Goal: Transaction & Acquisition: Subscribe to service/newsletter

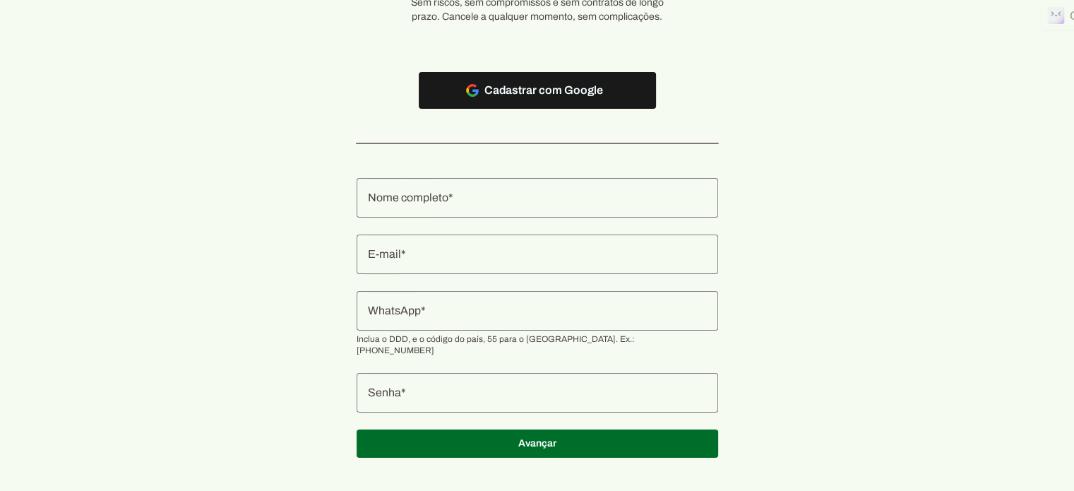
scroll to position [133, 0]
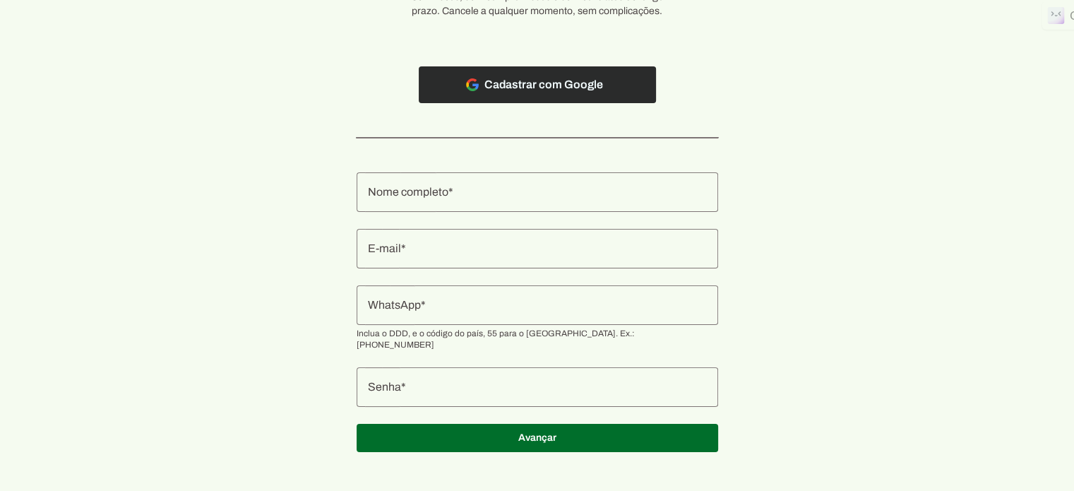
click at [545, 85] on span at bounding box center [537, 85] width 237 height 34
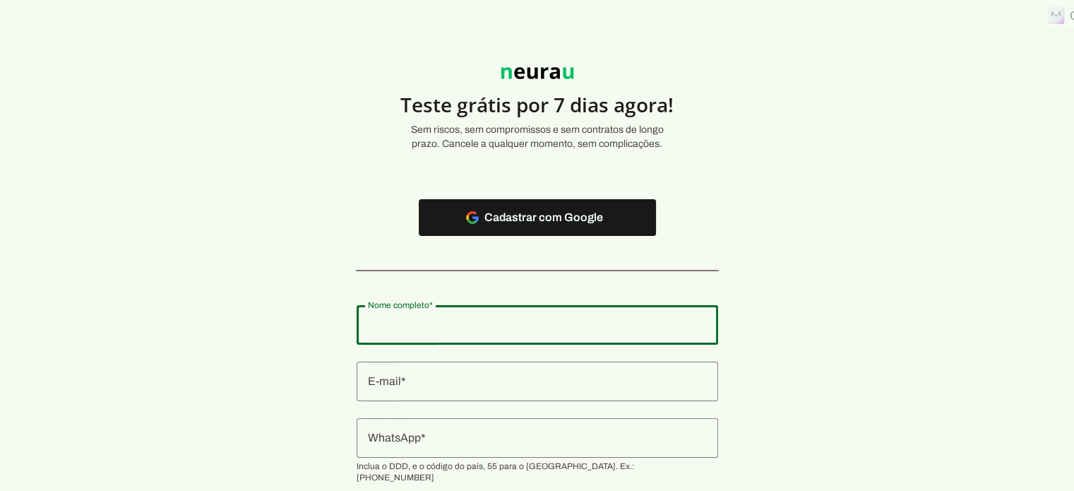
click at [438, 323] on input "Nome completo" at bounding box center [537, 324] width 339 height 17
type input "ILO FONSECA LEITE"
type md-outlined-text-field "ILO FONSECA LEITE"
type input "iloleite@gmail.com"
type md-outlined-text-field "iloleite@gmail.com"
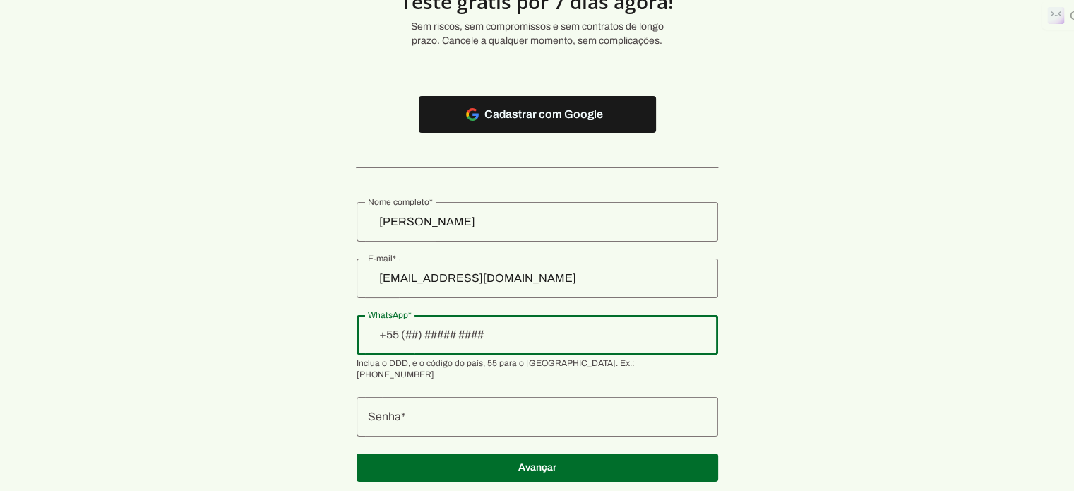
scroll to position [133, 0]
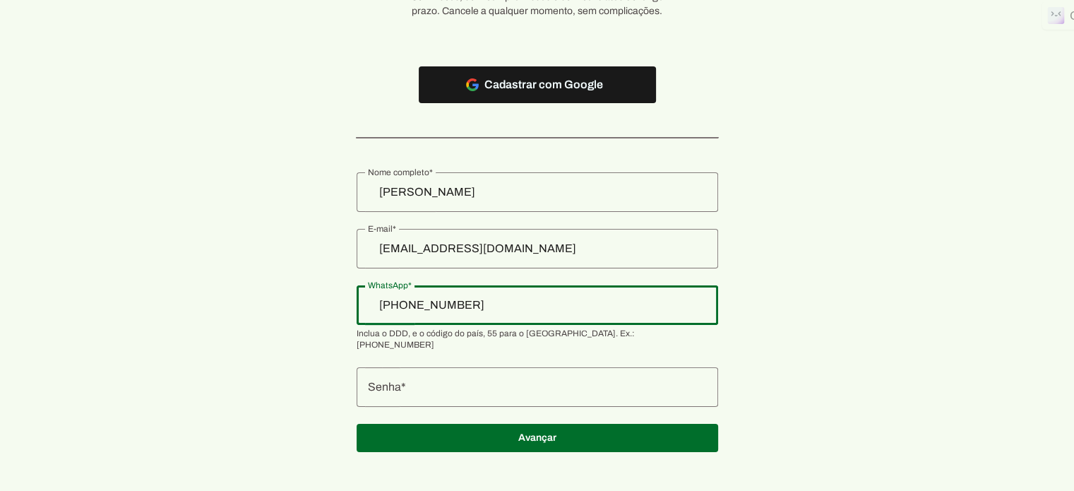
type input "+55 (81) 9 8165-8936"
type md-outlined-text-field "+55 (81) 9 8165-8936"
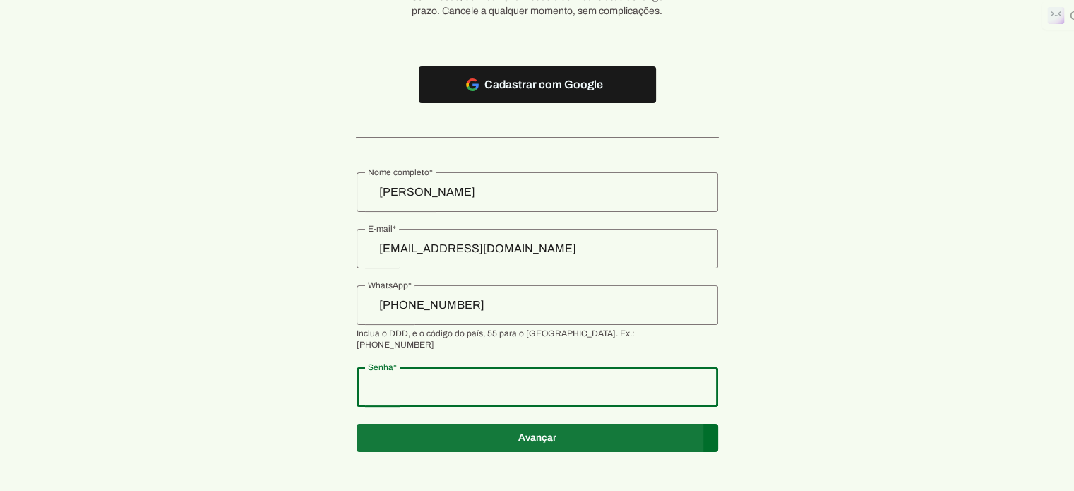
type md-outlined-text-field "Shineurau1810$"
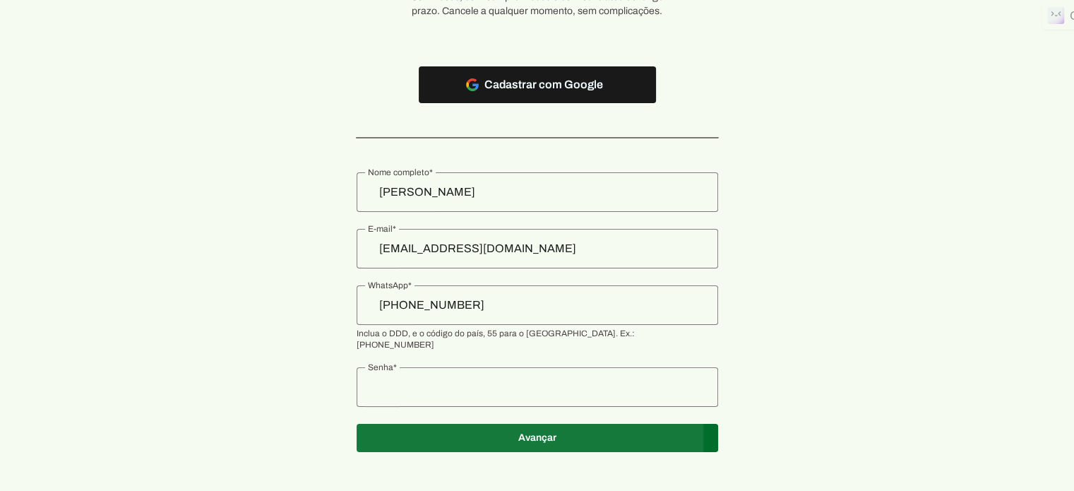
click at [538, 425] on span at bounding box center [538, 438] width 362 height 34
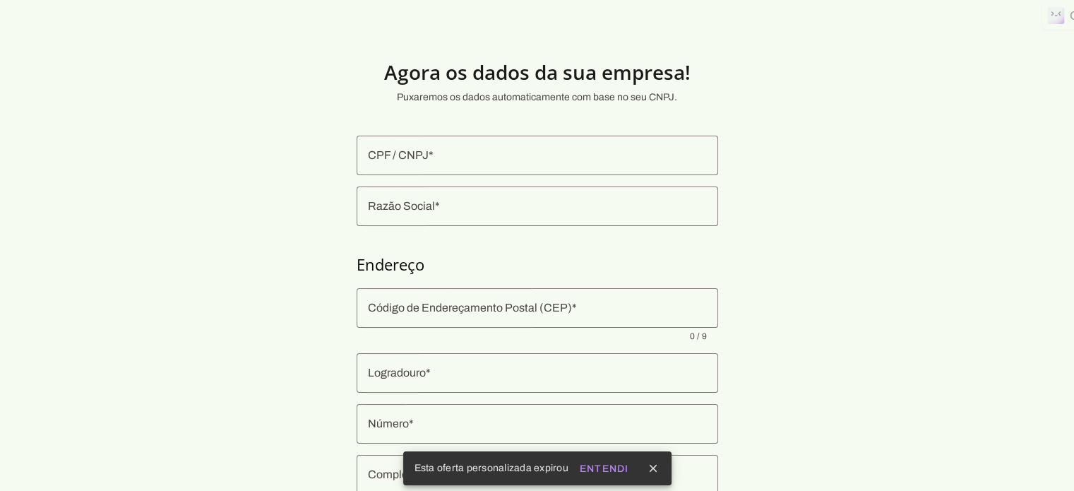
click at [420, 155] on input "CPF / CNPJ" at bounding box center [537, 155] width 339 height 17
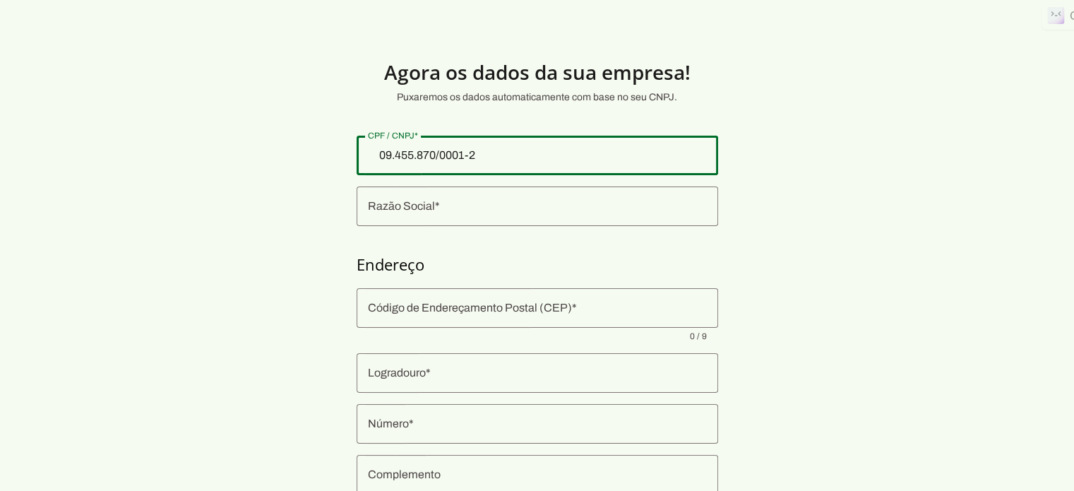
type input "09.455.870/0001-20"
type md-outlined-text-field "09.455.870/0001-20"
click at [379, 206] on input "Razão Social" at bounding box center [537, 206] width 339 height 17
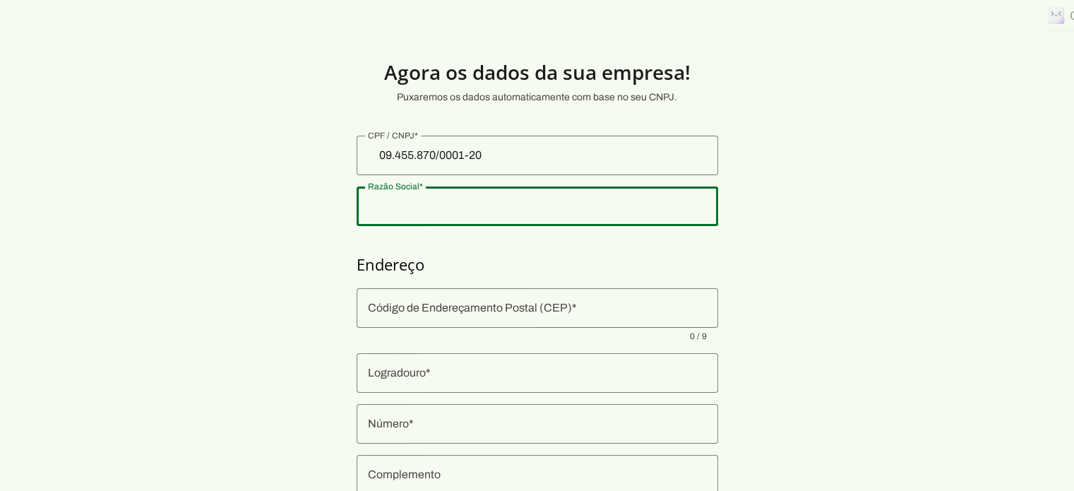
type input "MADEIRA IDEIA E ARTE LTDA"
type input "55642-385"
type input "Avenida Marechal Hermes da Fonseca"
type input "36"
type input "Santo Antonio"
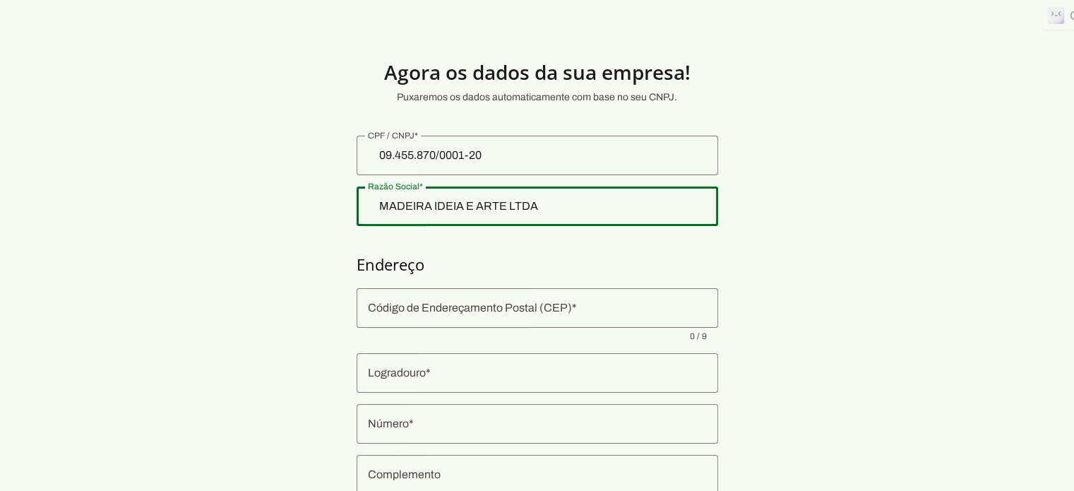
type input "Gravatá"
type input "PE"
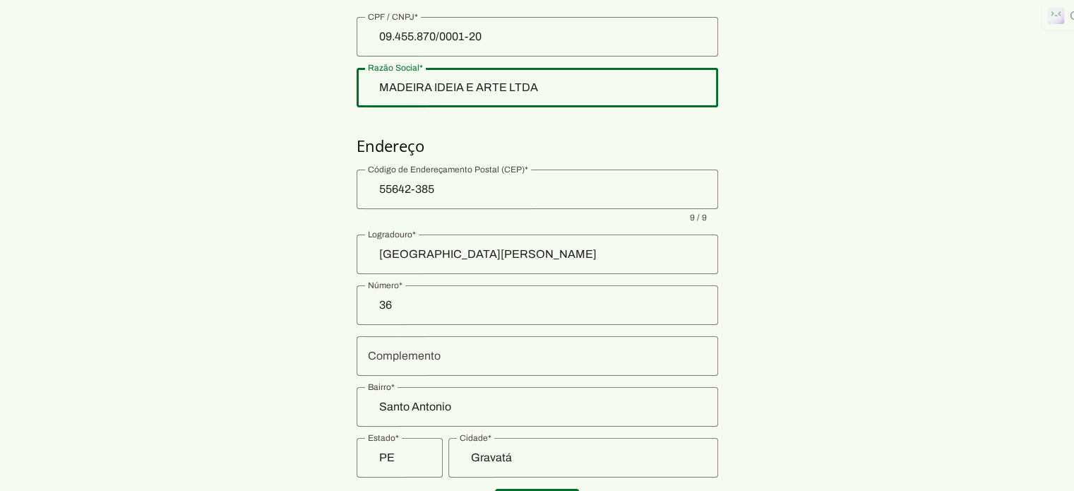
scroll to position [189, 0]
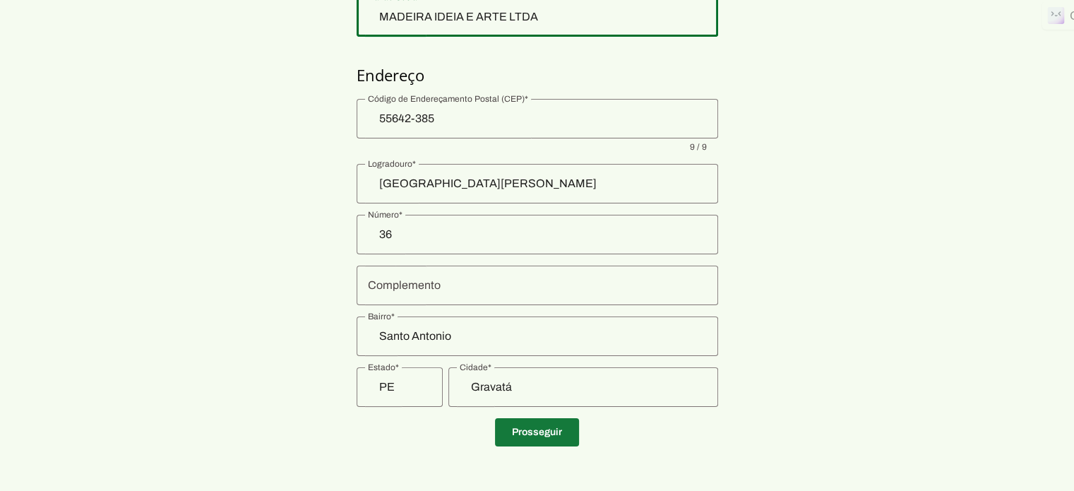
click at [540, 429] on span at bounding box center [537, 432] width 84 height 34
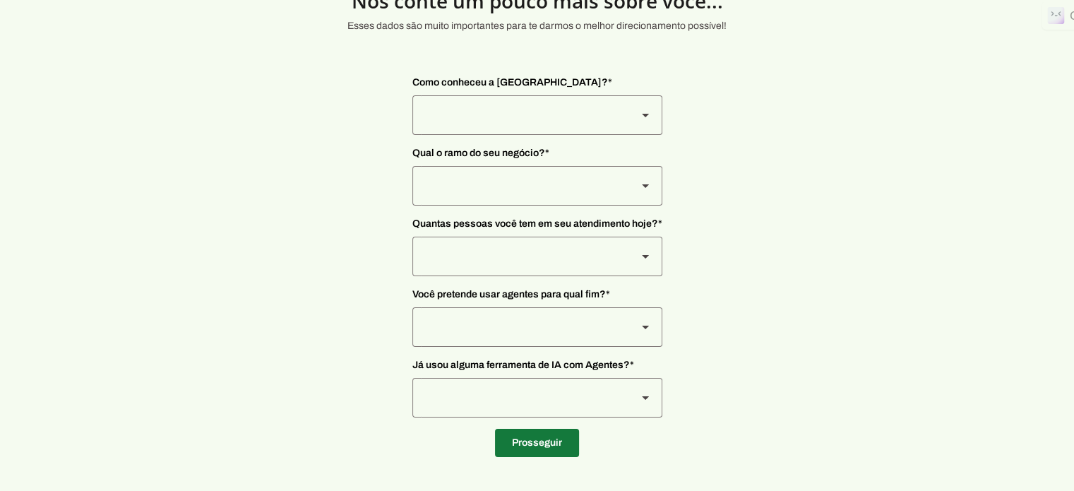
scroll to position [71, 0]
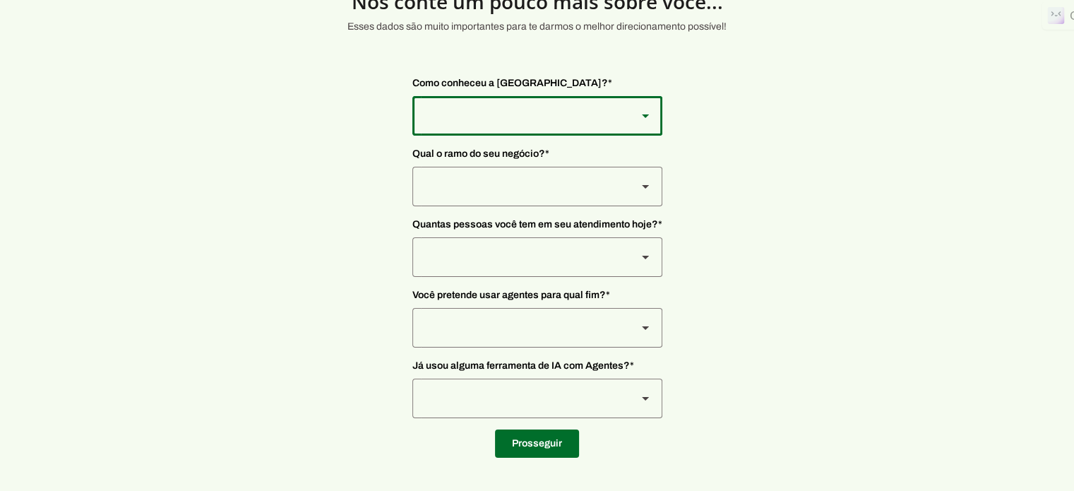
click at [643, 111] on slot at bounding box center [645, 115] width 17 height 17
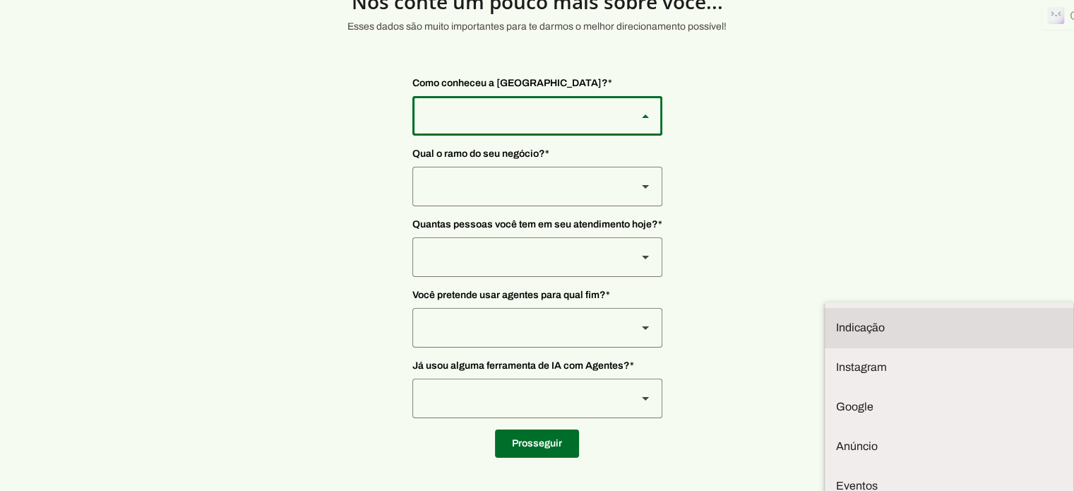
click at [0, 0] on slot "Indicação" at bounding box center [0, 0] width 0 height 0
type md-outlined-select "NW0Npec8Jvm64GSjAjvQ"
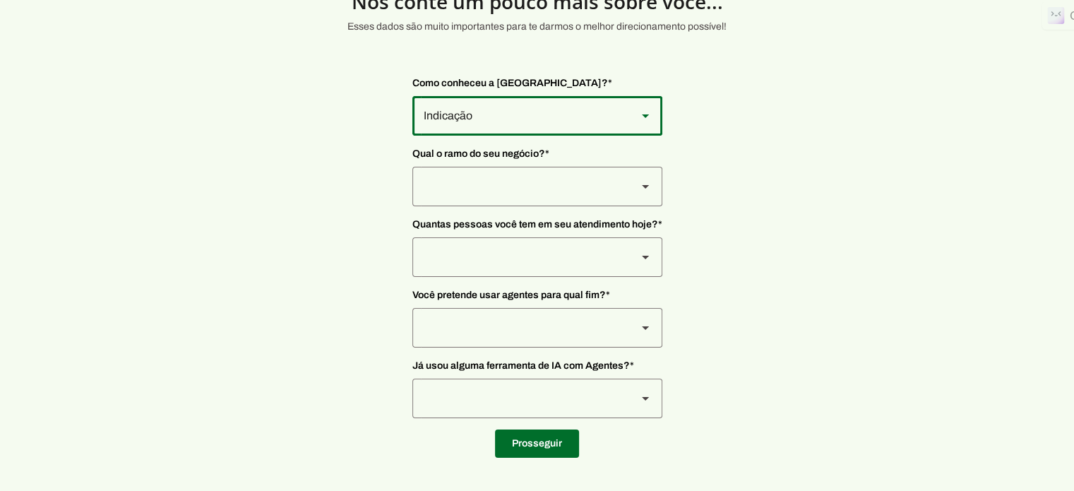
click at [644, 185] on icon at bounding box center [645, 187] width 7 height 4
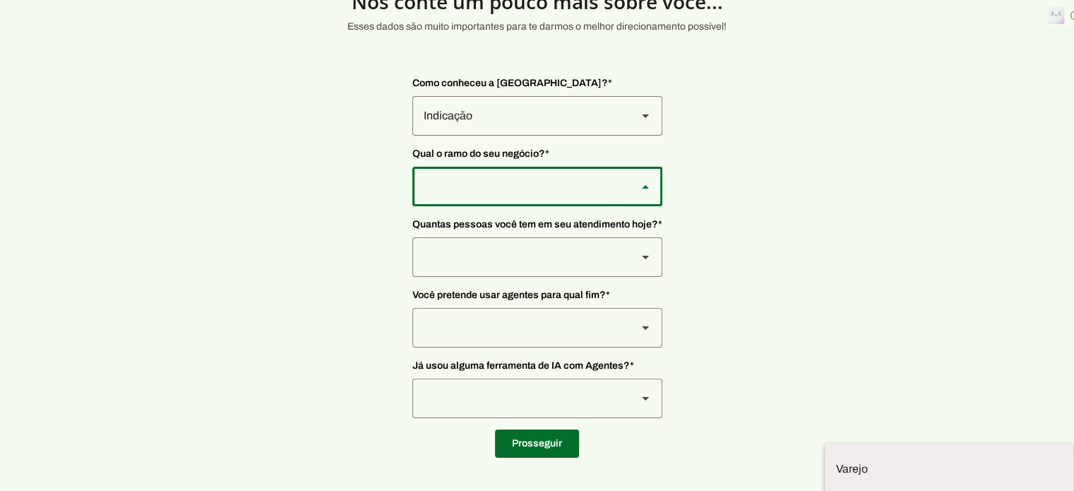
scroll to position [3, 0]
click at [0, 0] on slot "Outros" at bounding box center [0, 0] width 0 height 0
type md-outlined-select "PdBvFalRKZEXjQ8yR20Z"
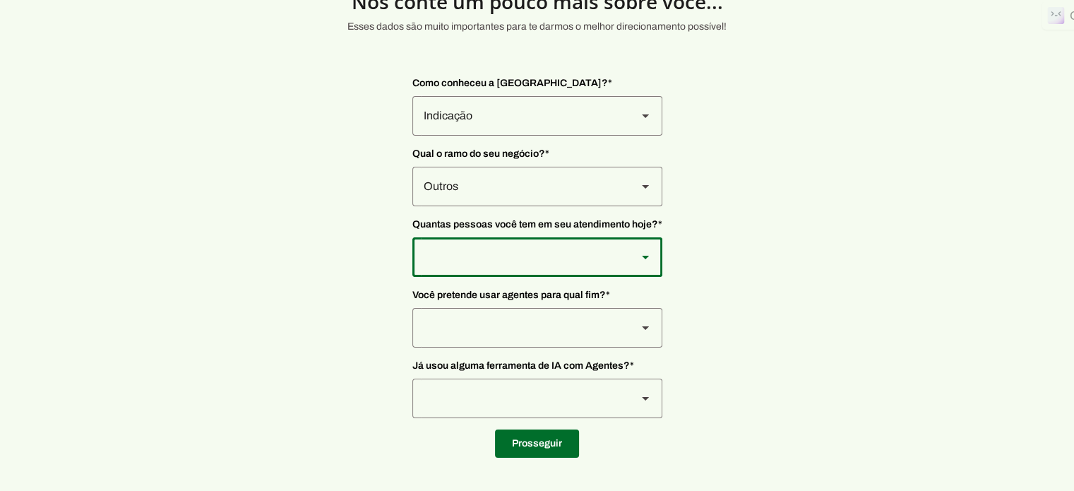
click at [642, 256] on icon at bounding box center [645, 258] width 7 height 4
type md-outlined-select "yHmeUixsC5IlBgFUkJwN"
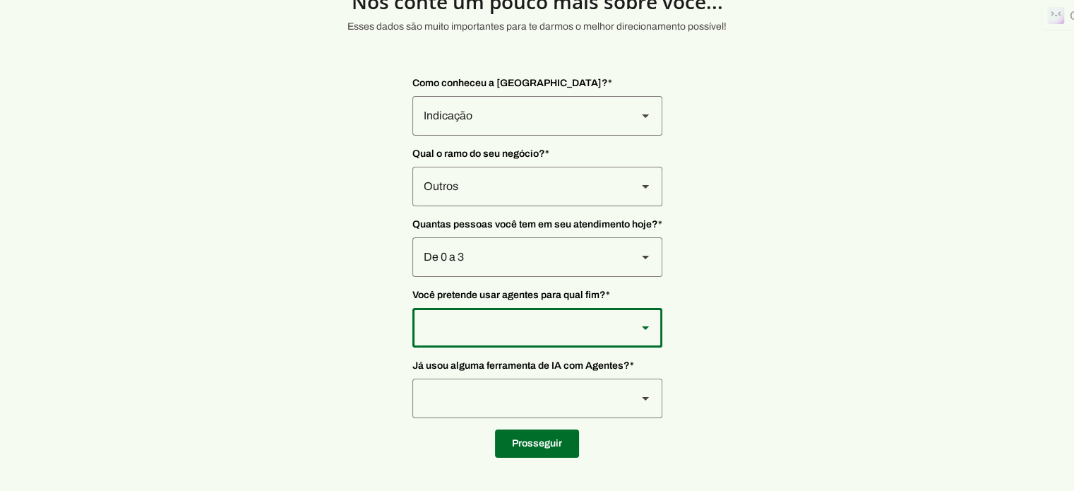
click at [642, 324] on slot at bounding box center [645, 327] width 17 height 17
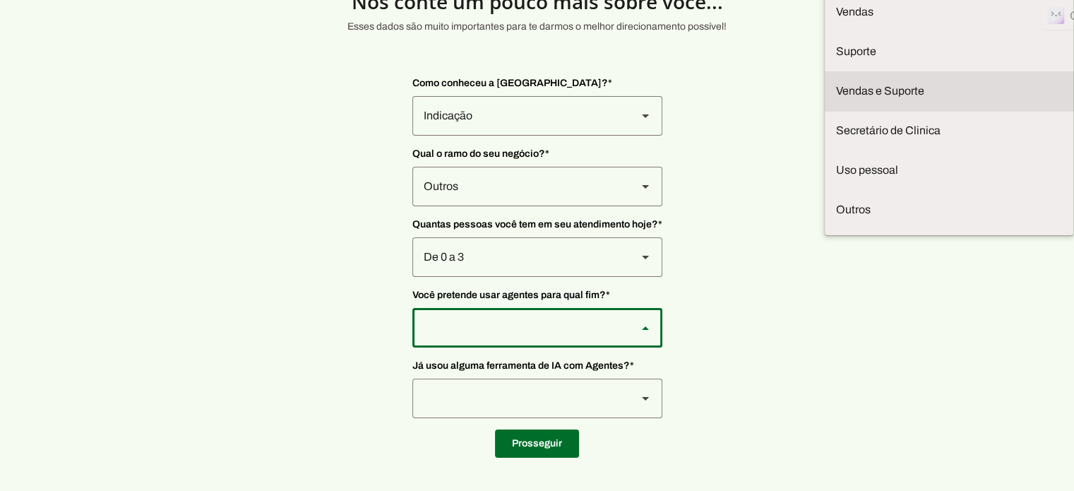
click at [0, 0] on slot "Vendas e Suporte" at bounding box center [0, 0] width 0 height 0
type md-outlined-select "LGV6UAW7vmmJy71KmeMz"
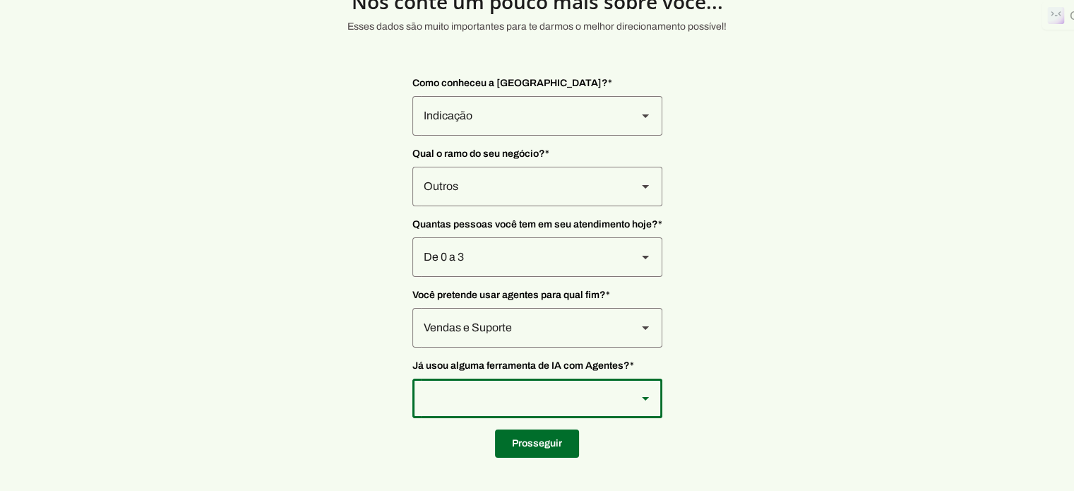
click at [644, 397] on polygon at bounding box center [645, 399] width 7 height 4
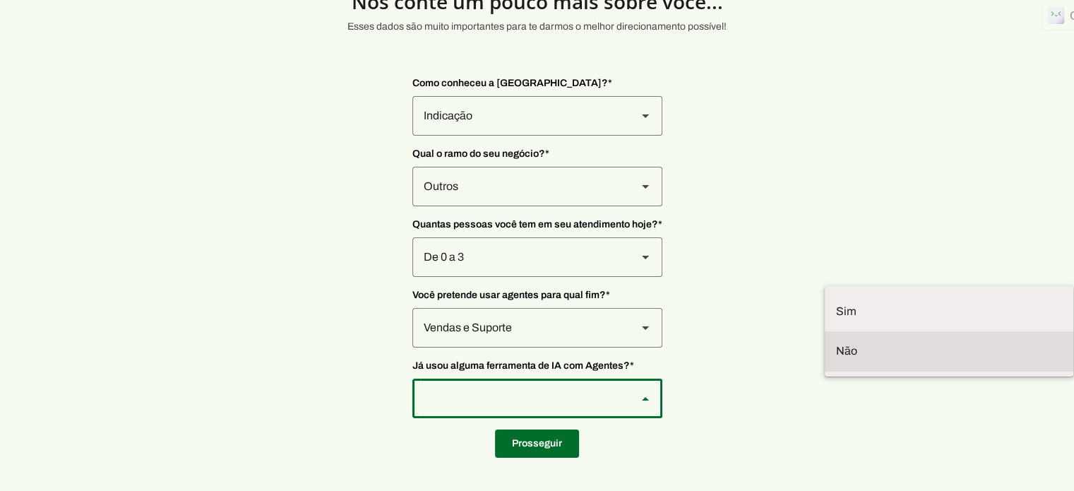
click at [836, 349] on slot at bounding box center [949, 351] width 226 height 17
type md-outlined-select "YJTivUP5LYteilvK0BaA"
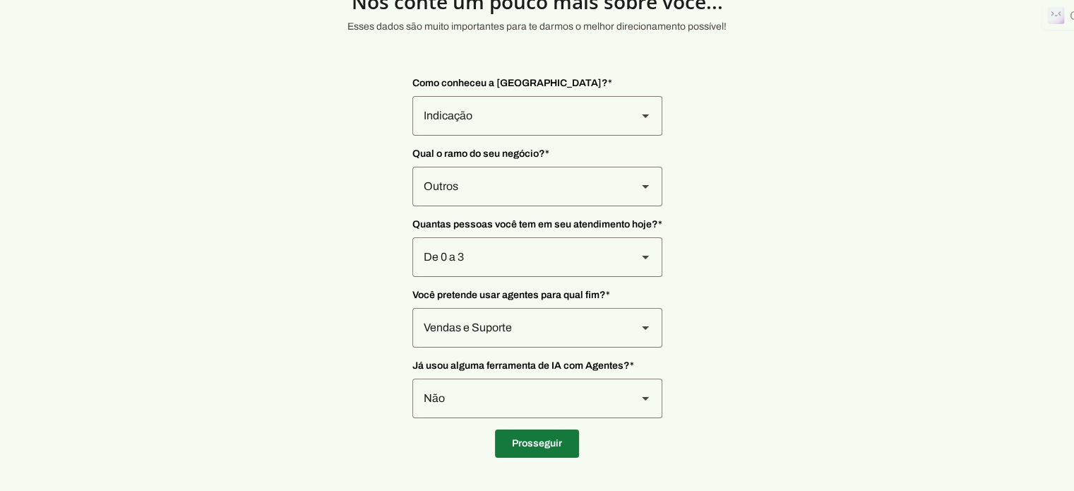
click at [530, 437] on span at bounding box center [537, 444] width 84 height 34
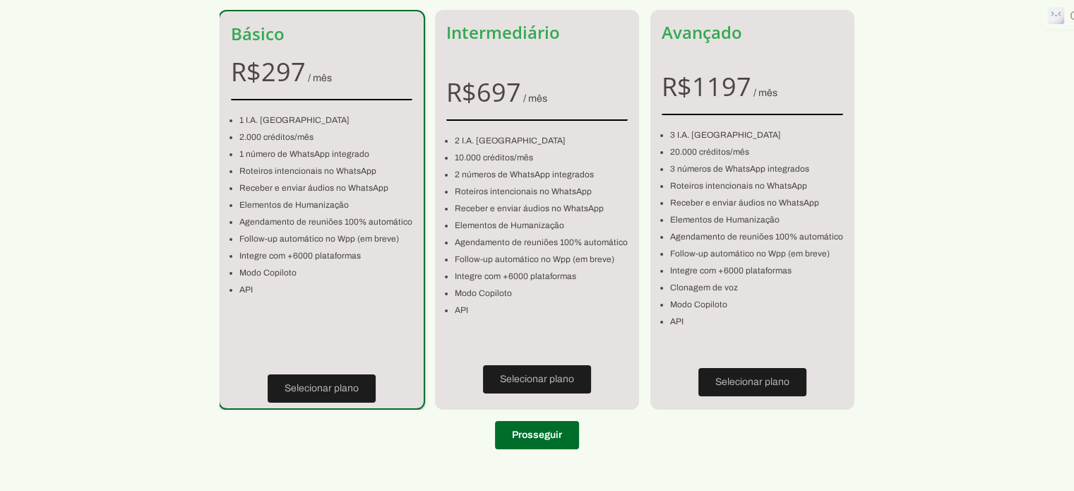
scroll to position [128, 0]
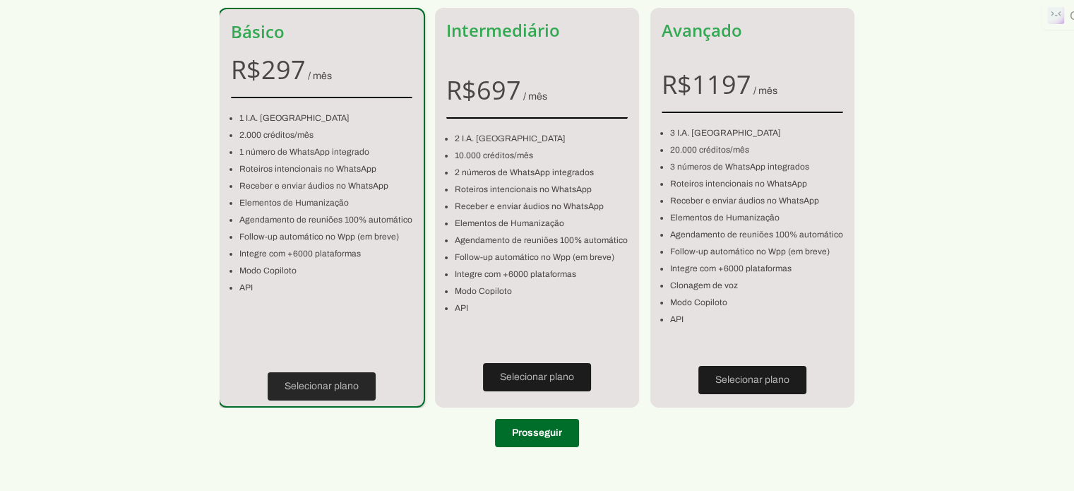
click at [316, 387] on span at bounding box center [322, 386] width 108 height 34
type input "55642-385"
type input "Avenida Marechal Hermes da Fonseca"
type input "36"
type input "Santo Antonio"
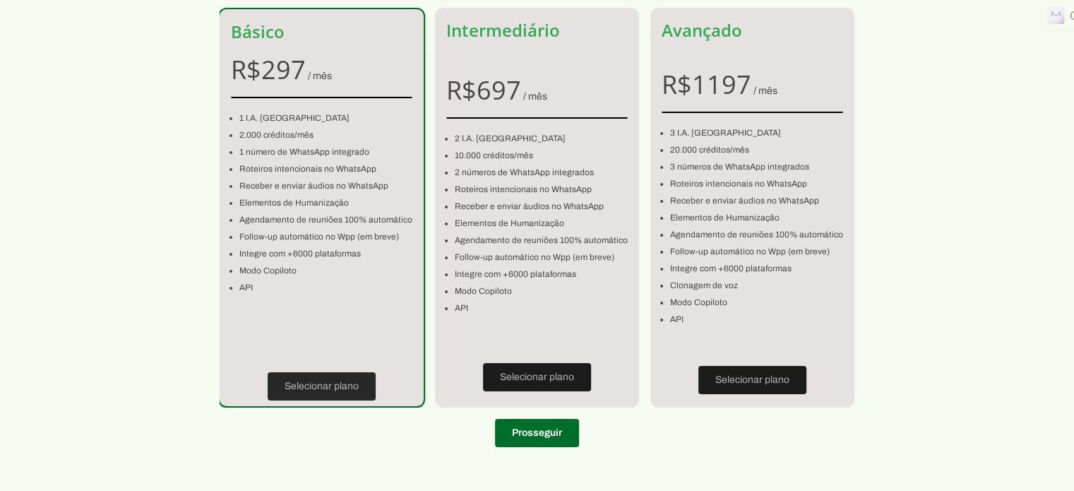
type input "Gravatá"
type input "PE"
type input "09.455.870/0001-20"
type input "+55 (81) 9 8165-8936"
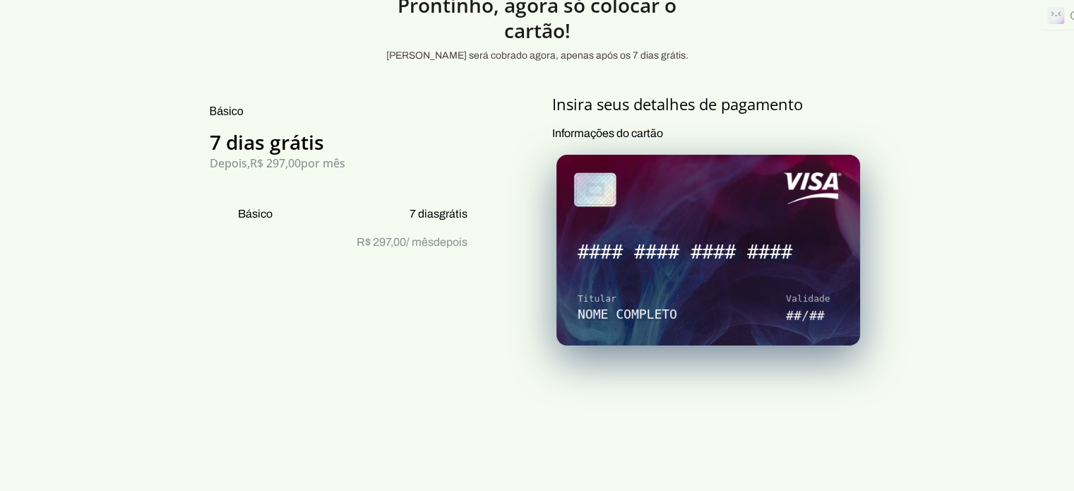
scroll to position [170, 0]
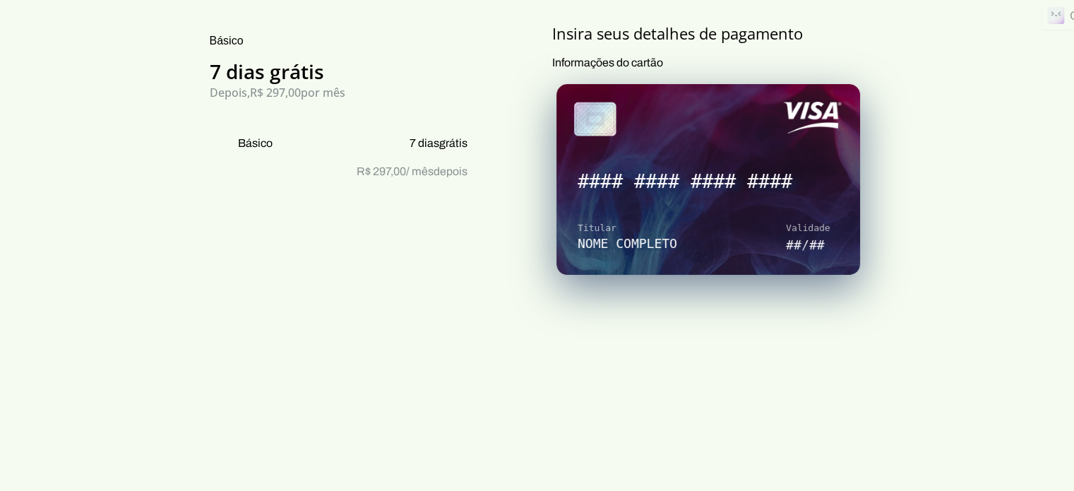
scroll to position [128, 0]
